Goal: Transaction & Acquisition: Register for event/course

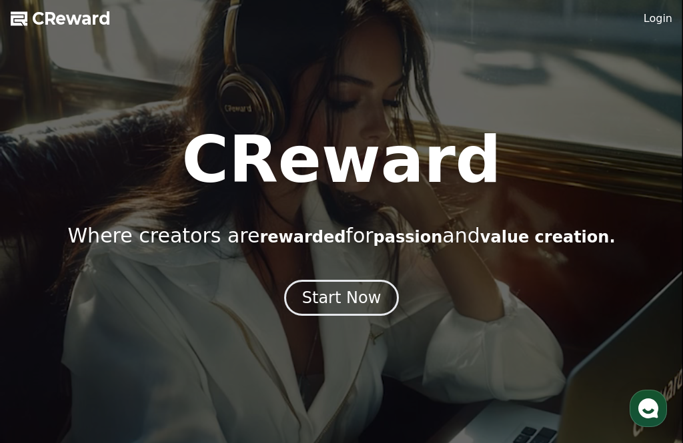
click at [348, 299] on div "Start Now" at bounding box center [341, 297] width 79 height 21
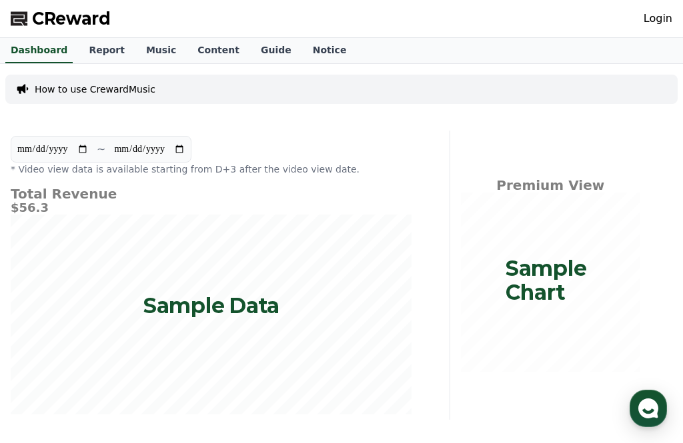
click at [148, 51] on link "Music" at bounding box center [160, 50] width 51 height 25
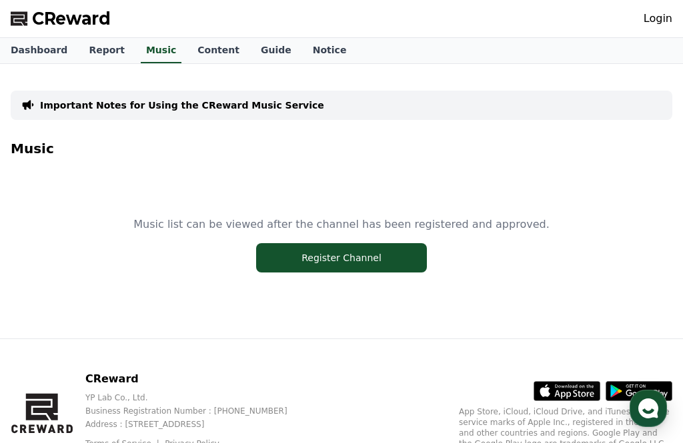
click at [349, 260] on button "Register Channel" at bounding box center [341, 257] width 171 height 29
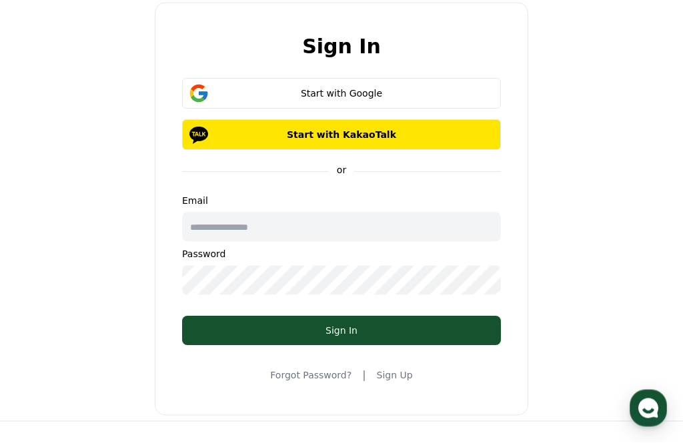
scroll to position [6, 0]
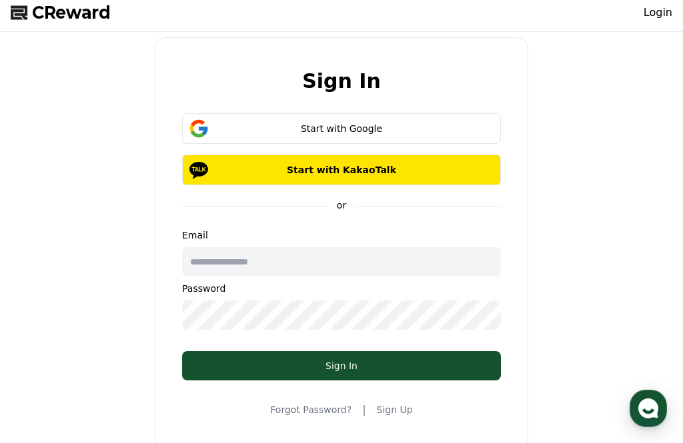
click at [327, 261] on input "text" at bounding box center [341, 261] width 319 height 29
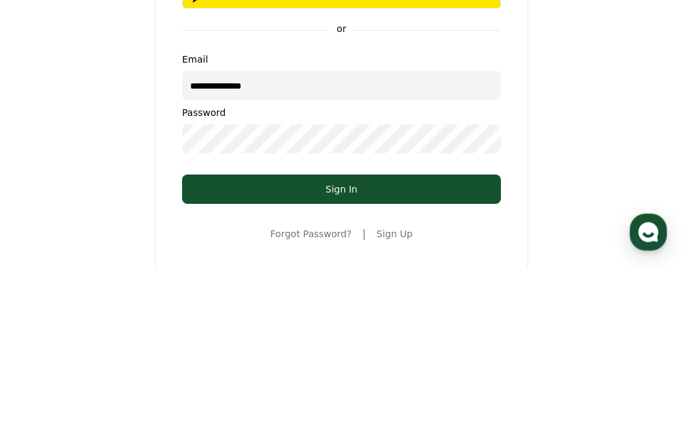
type input "**********"
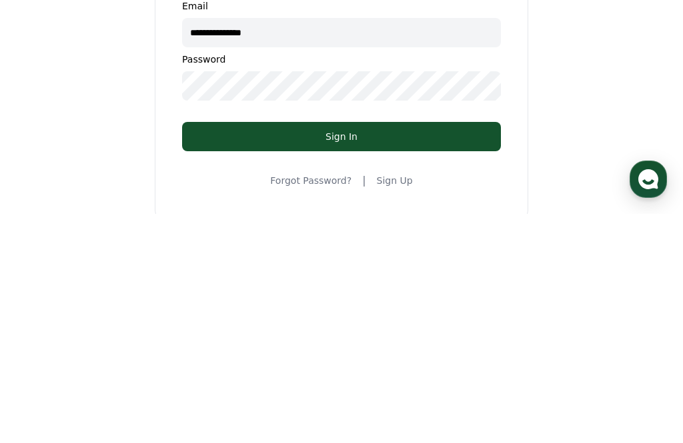
click at [388, 359] on div "Sign In" at bounding box center [341, 365] width 265 height 13
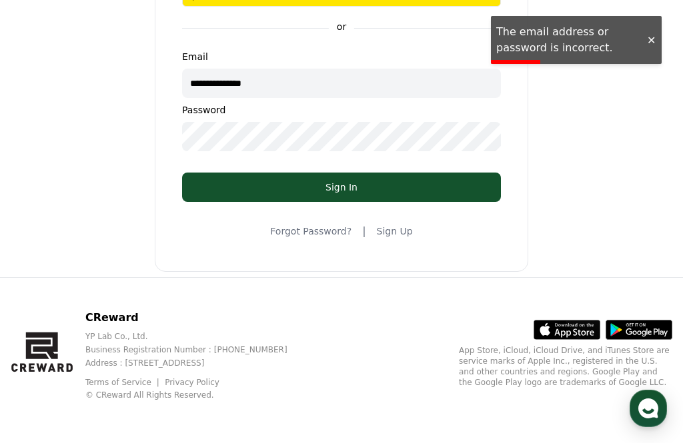
click at [654, 46] on div at bounding box center [650, 40] width 21 height 13
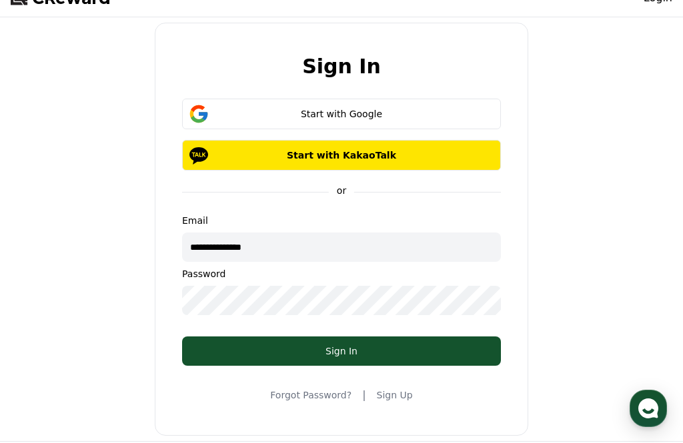
scroll to position [0, 0]
